Goal: Register for event/course

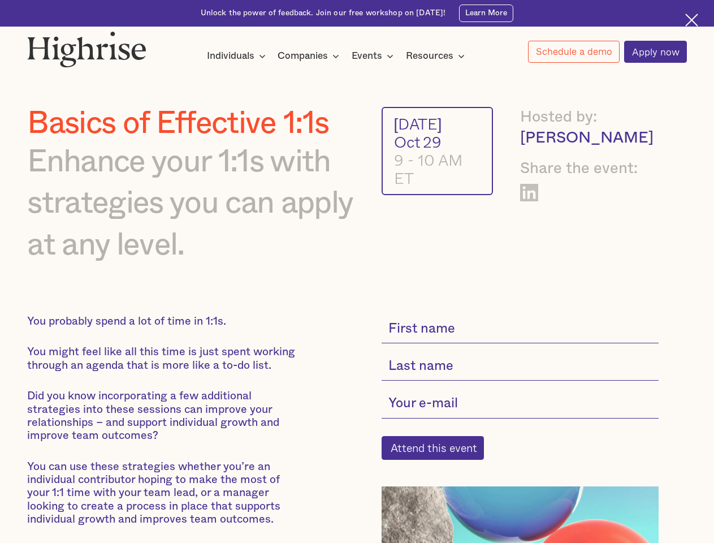
click at [236, 57] on div "Individuals" at bounding box center [230, 56] width 47 height 14
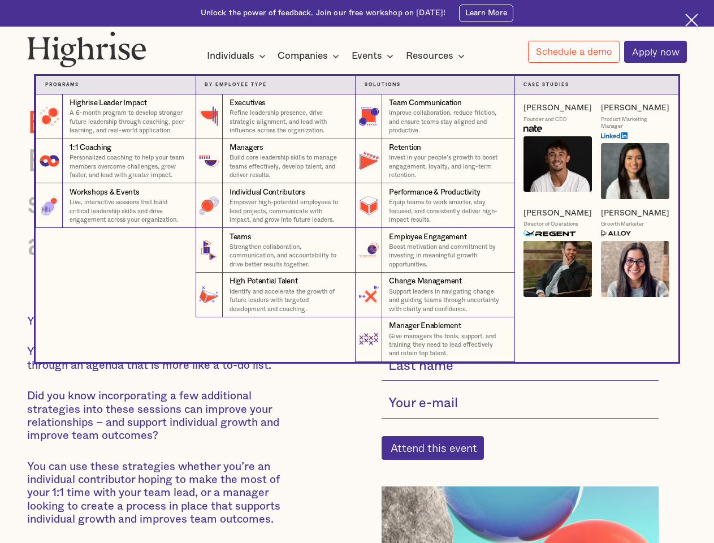
click at [310, 57] on div "Companies" at bounding box center [303, 56] width 50 height 14
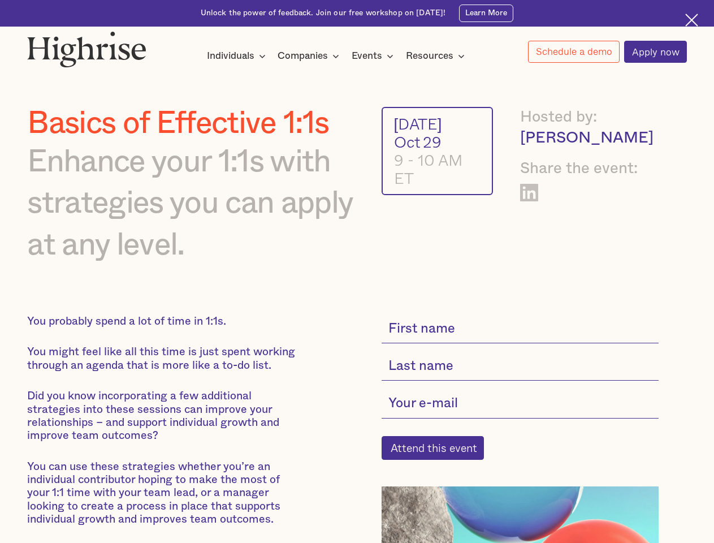
click at [375, 57] on div "Events" at bounding box center [367, 56] width 31 height 14
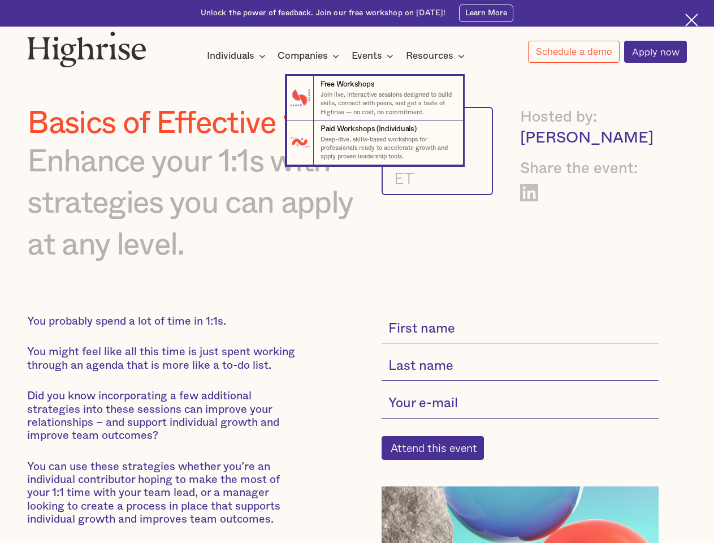
click at [439, 57] on div "Resources" at bounding box center [429, 56] width 47 height 14
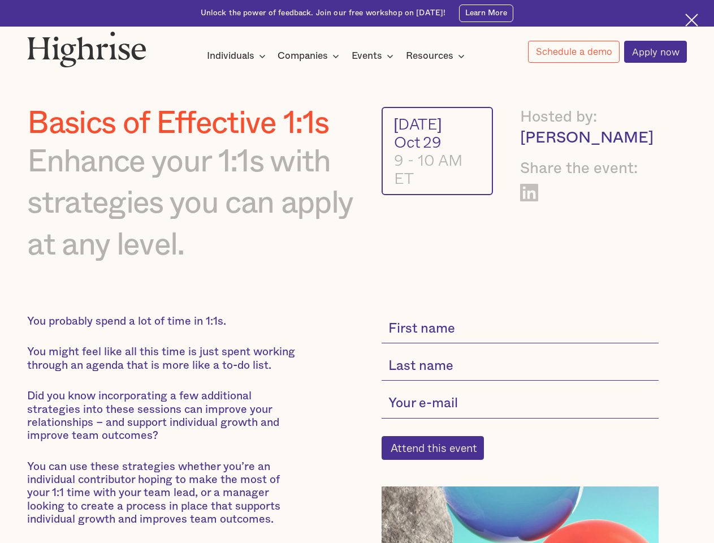
click at [573, 52] on link "Schedule a demo" at bounding box center [574, 52] width 92 height 22
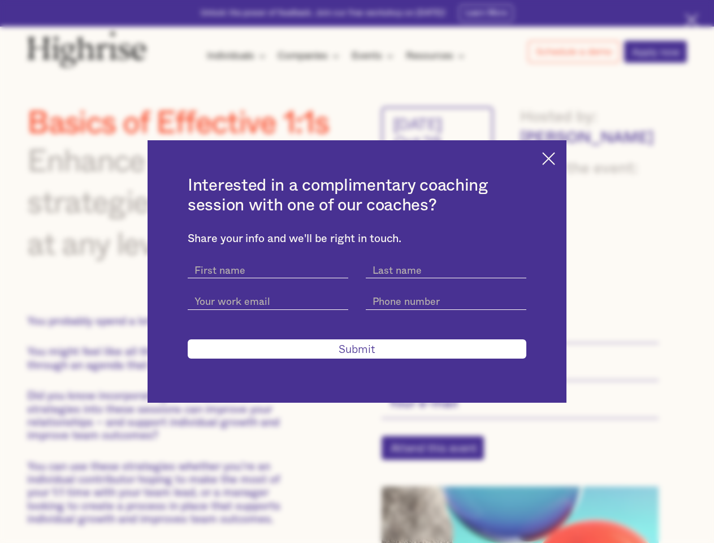
click at [439, 455] on div "Interested in a complimentary coaching session with one of our coaches? Share y…" at bounding box center [357, 271] width 714 height 543
